Goal: Information Seeking & Learning: Learn about a topic

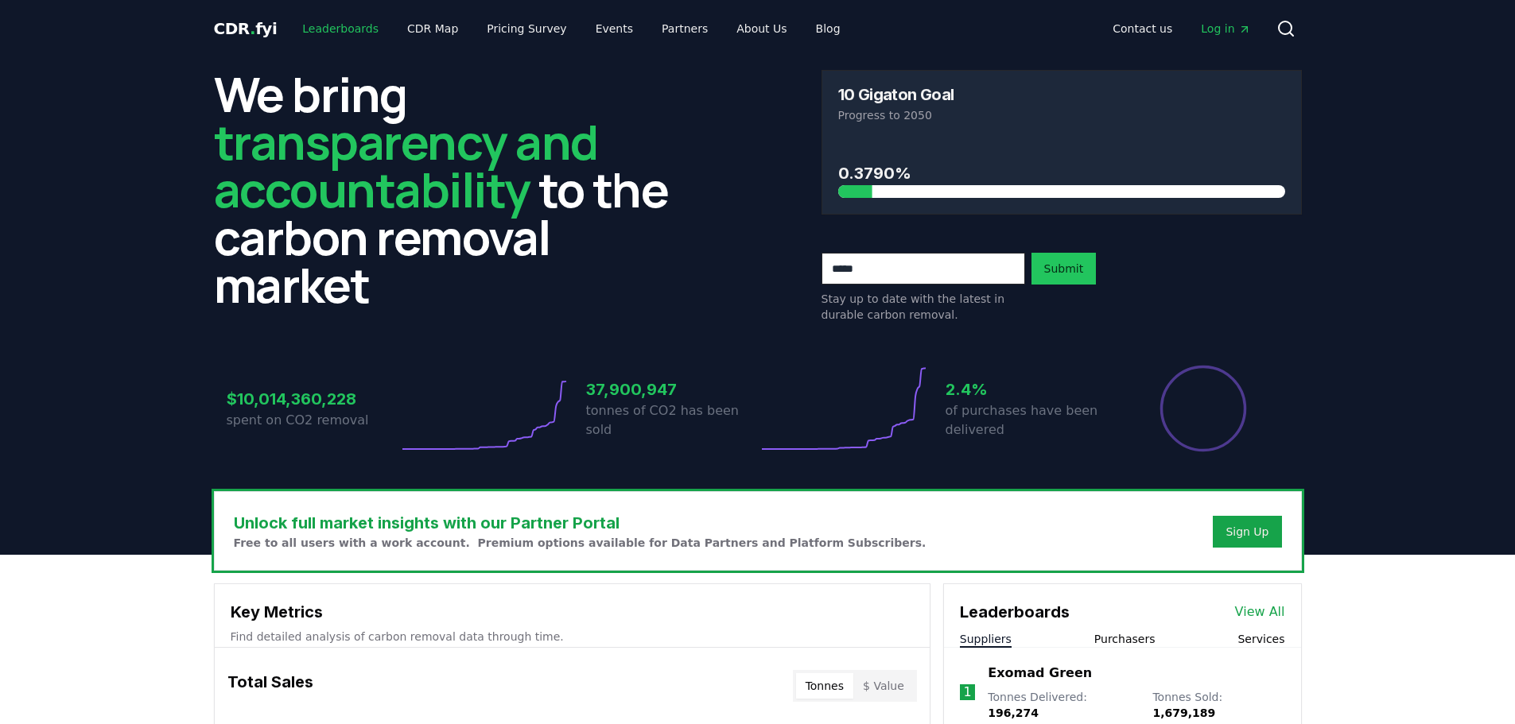
click at [334, 21] on link "Leaderboards" at bounding box center [340, 28] width 102 height 29
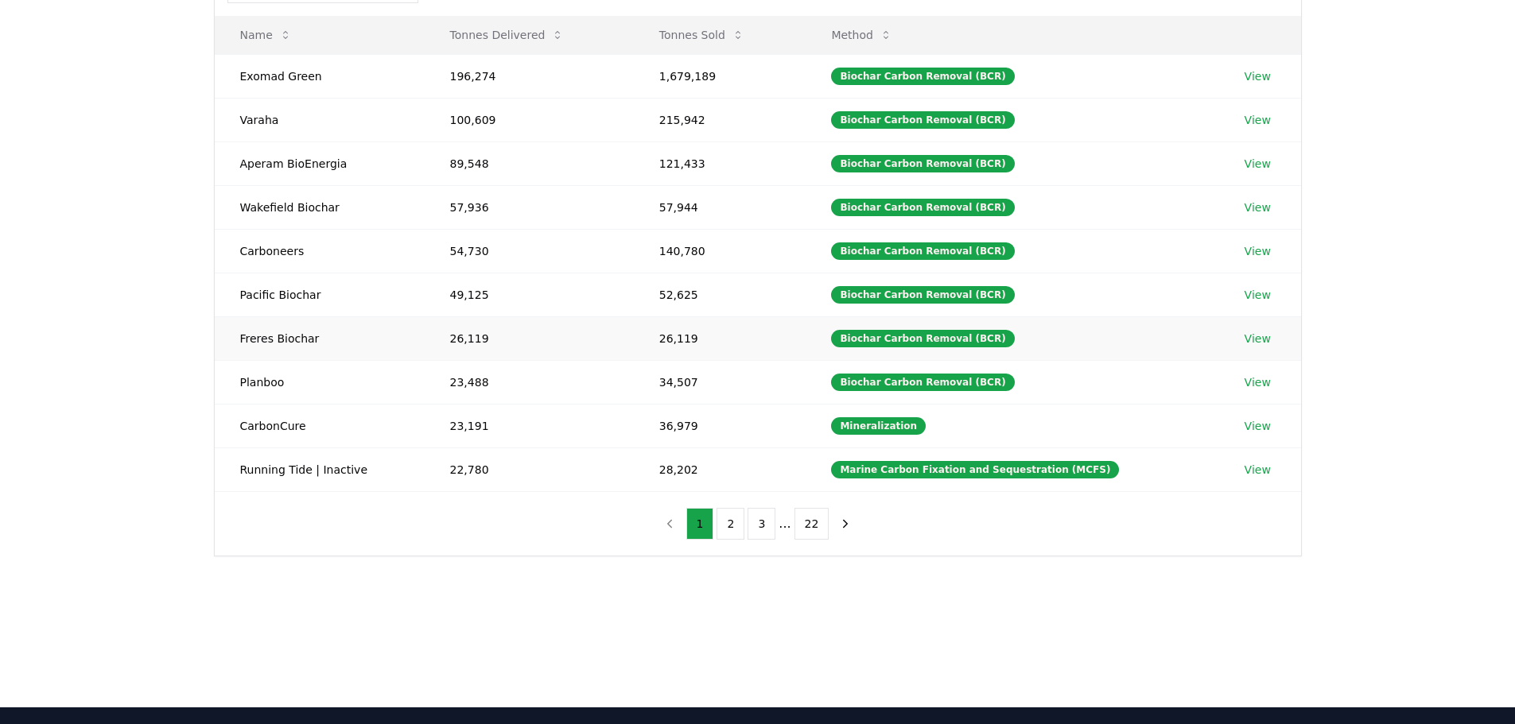
scroll to position [80, 0]
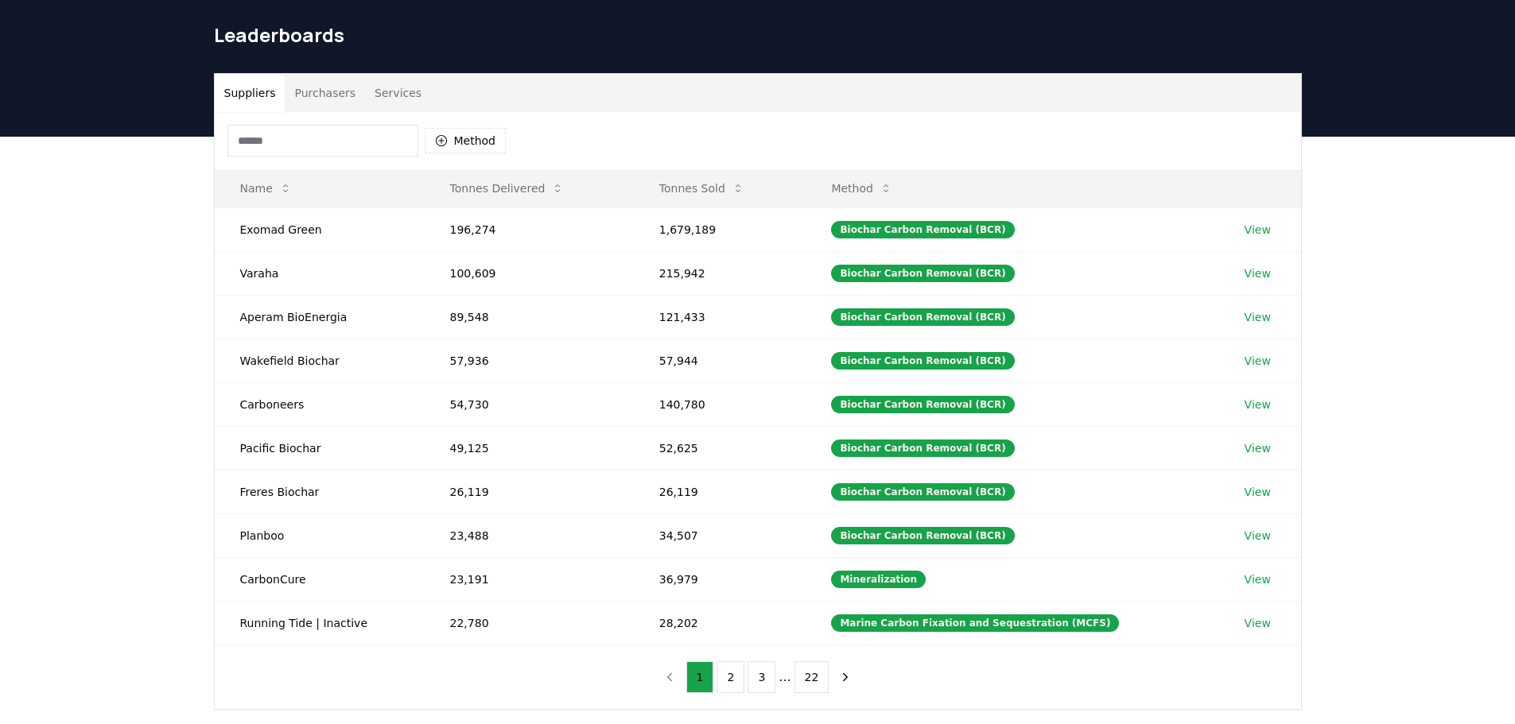
click at [329, 74] on button "Purchasers" at bounding box center [325, 93] width 80 height 38
click at [246, 74] on button "Suppliers" at bounding box center [250, 93] width 71 height 38
click at [315, 74] on button "Purchasers" at bounding box center [325, 93] width 80 height 38
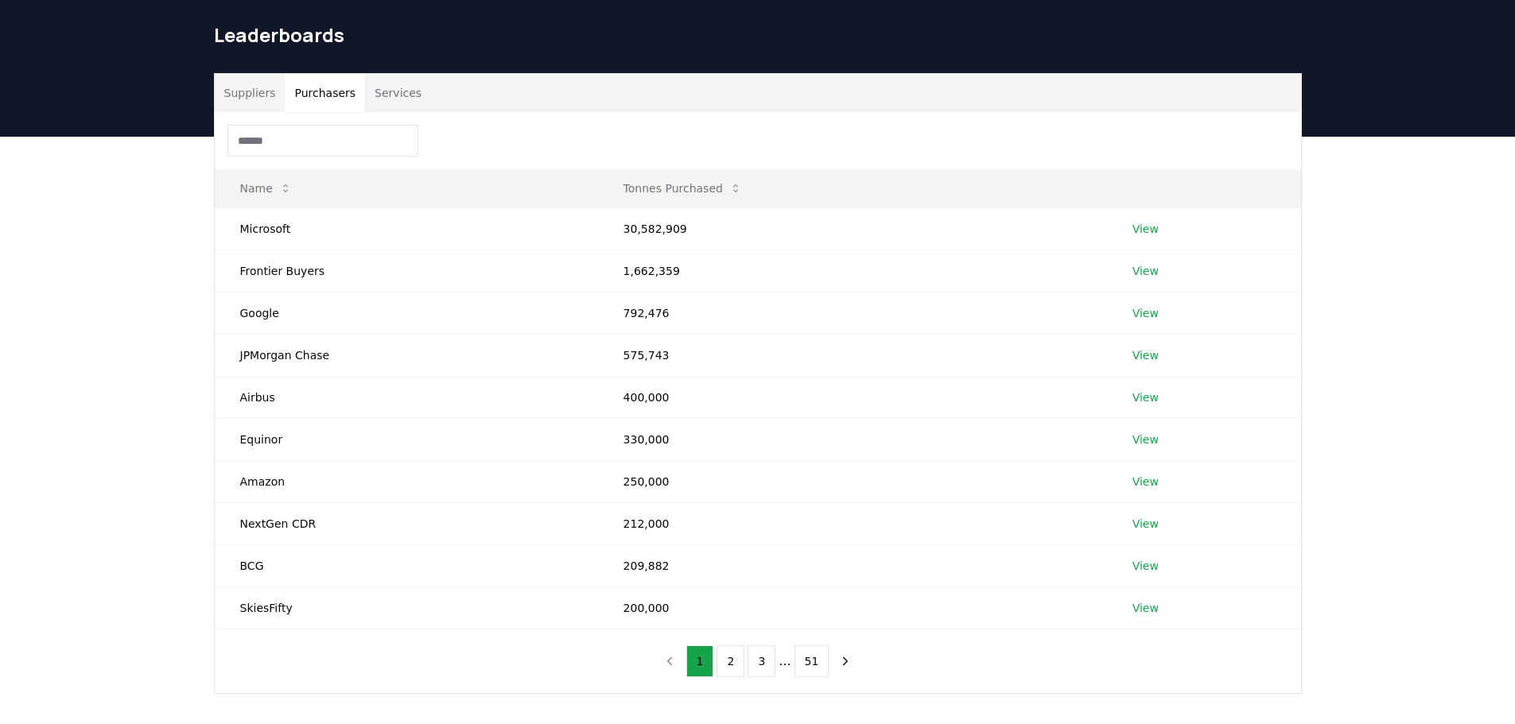
click at [392, 74] on button "Services" at bounding box center [398, 93] width 66 height 38
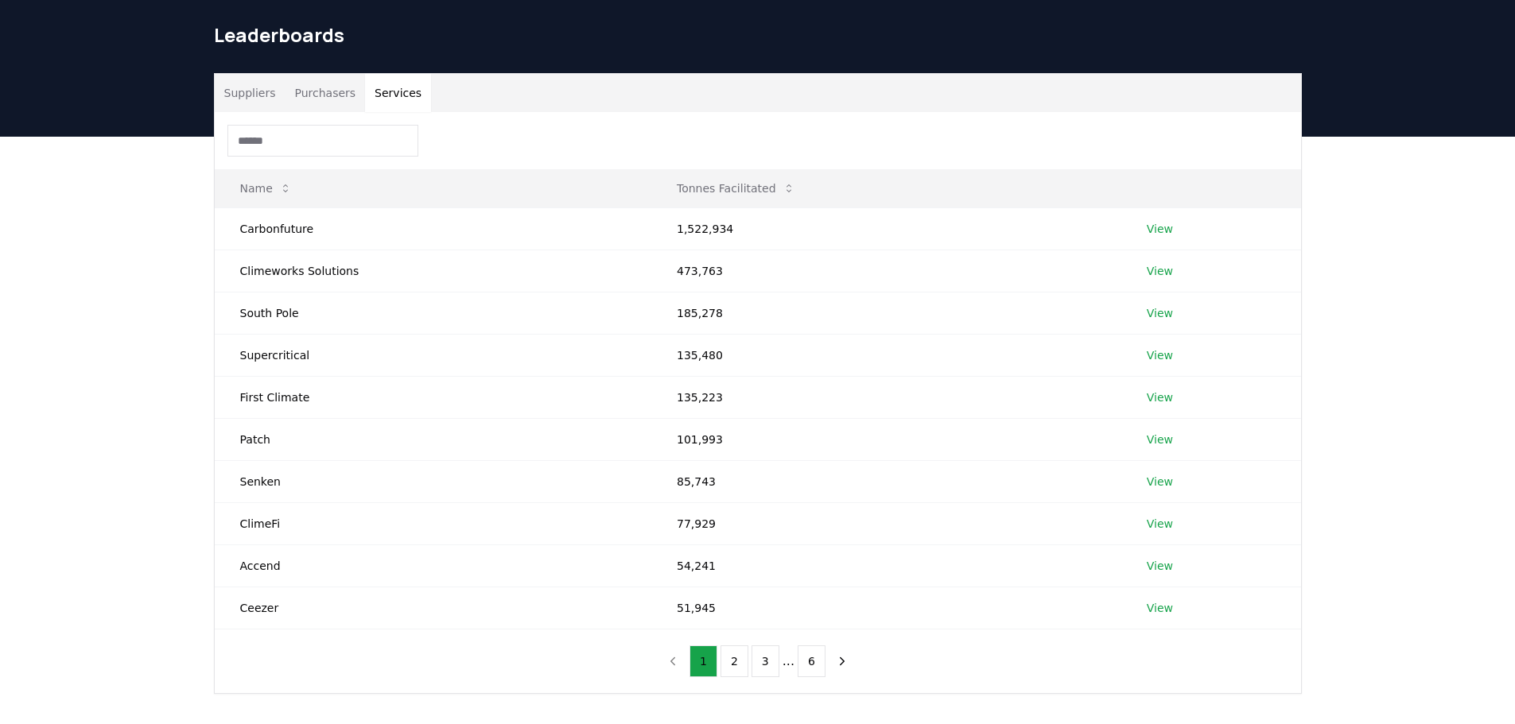
click at [312, 74] on button "Purchasers" at bounding box center [325, 93] width 80 height 38
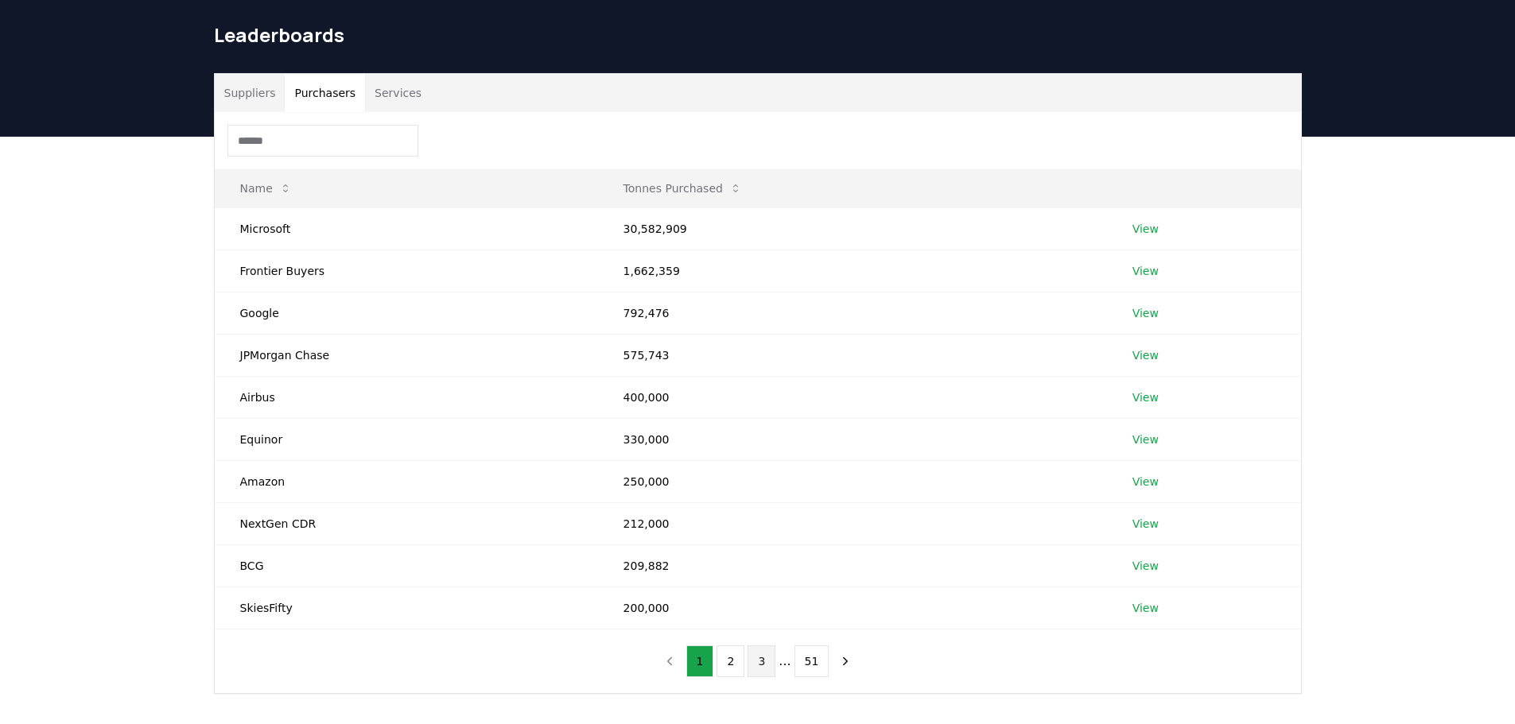
click at [751, 646] on button "3" at bounding box center [761, 662] width 28 height 32
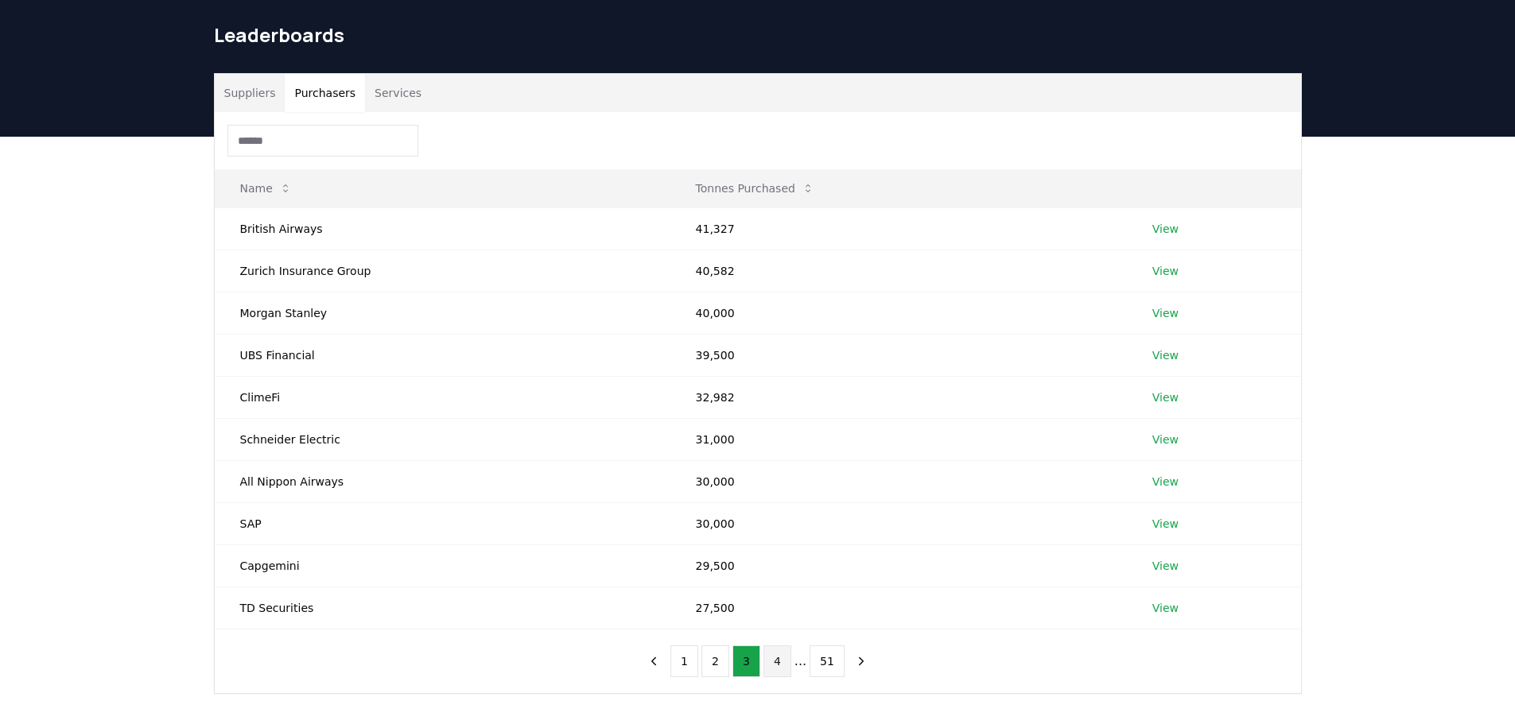
click at [782, 646] on button "4" at bounding box center [777, 662] width 28 height 32
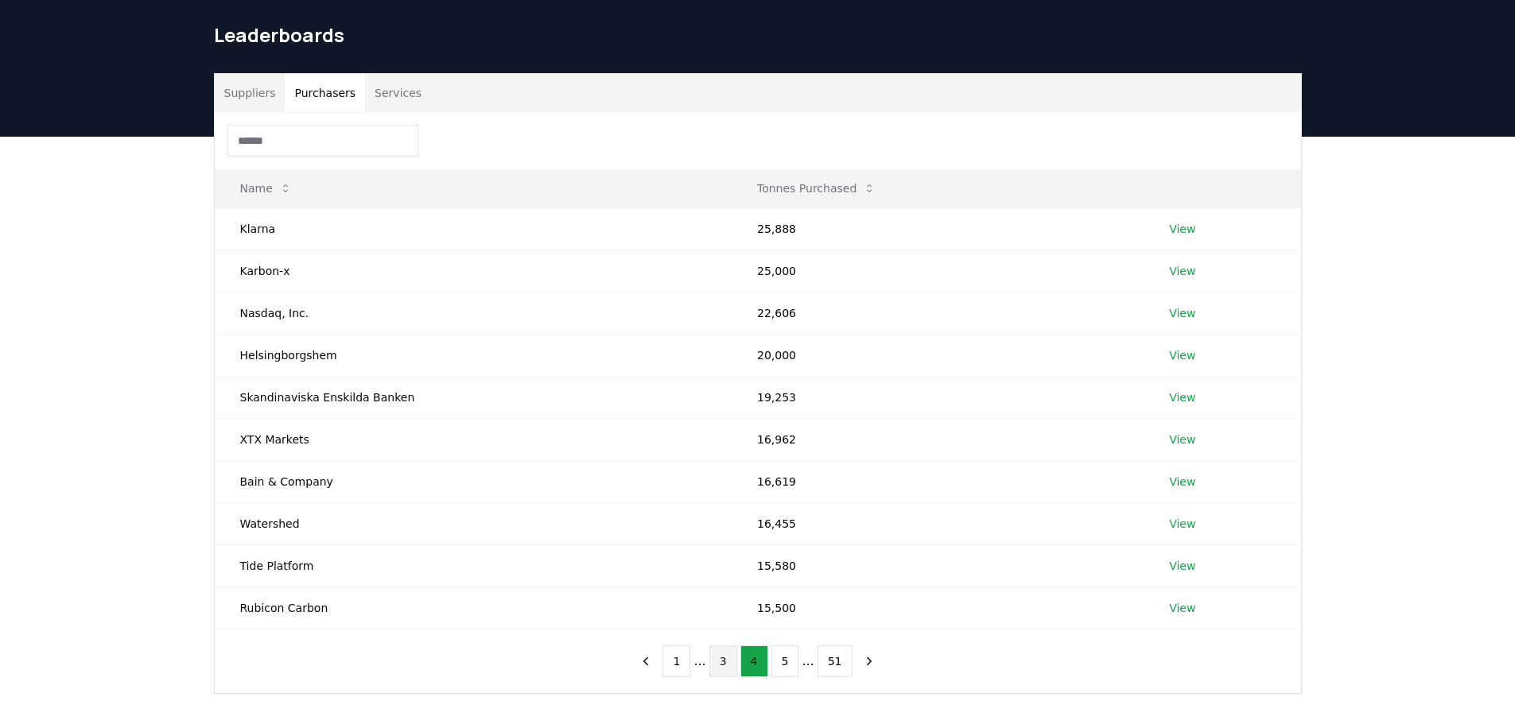
click at [722, 646] on button "3" at bounding box center [723, 662] width 28 height 32
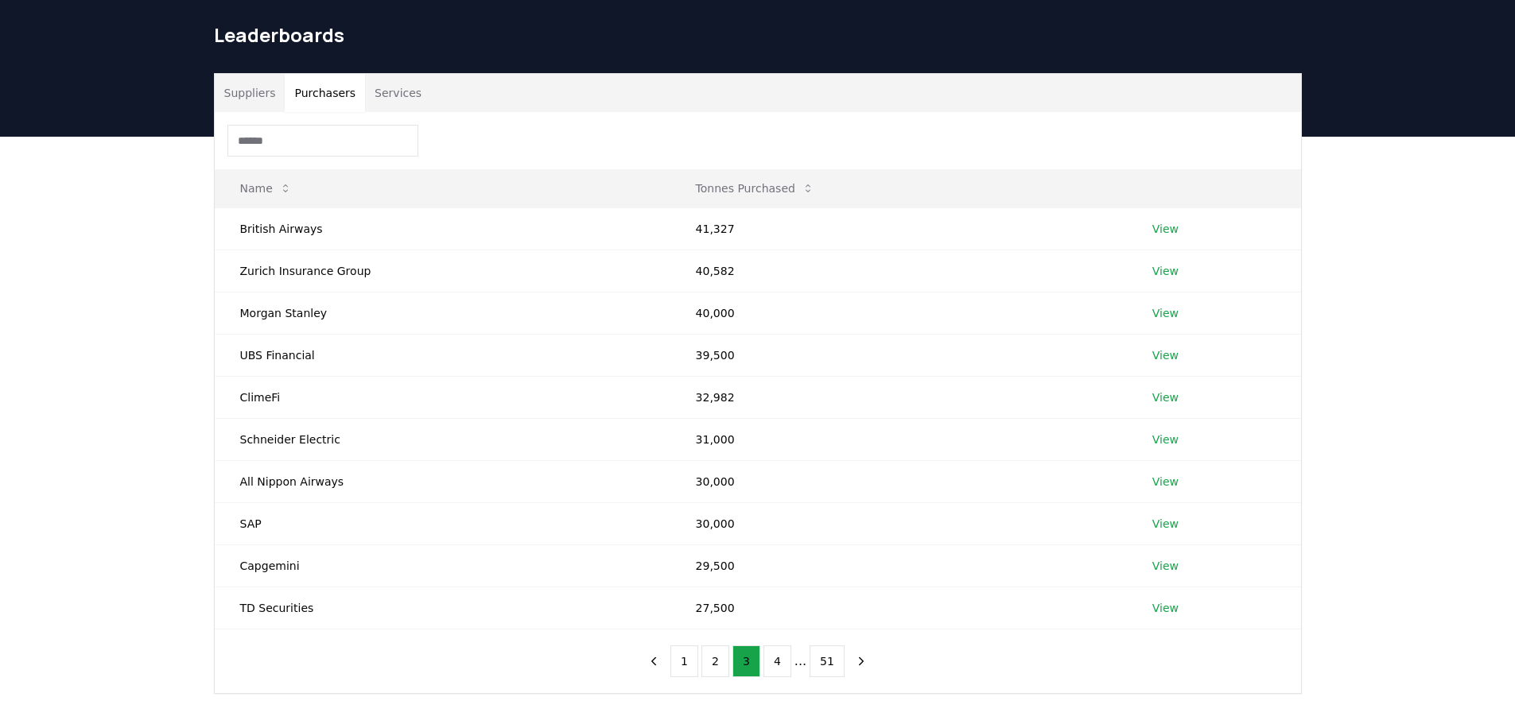
scroll to position [0, 0]
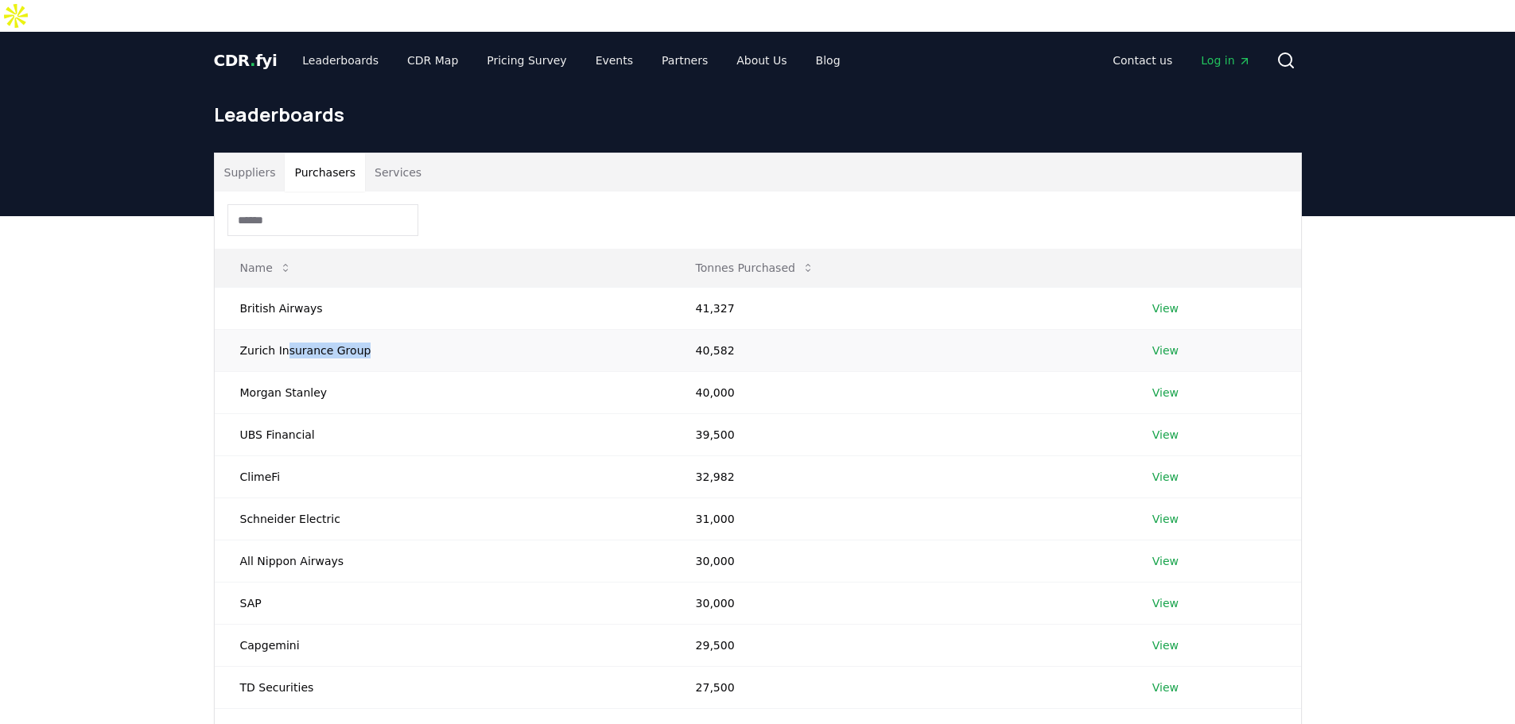
drag, startPoint x: 286, startPoint y: 312, endPoint x: 514, endPoint y: 320, distance: 228.3
click at [514, 329] on td "Zurich Insurance Group" at bounding box center [443, 350] width 456 height 42
